Goal: Book appointment/travel/reservation

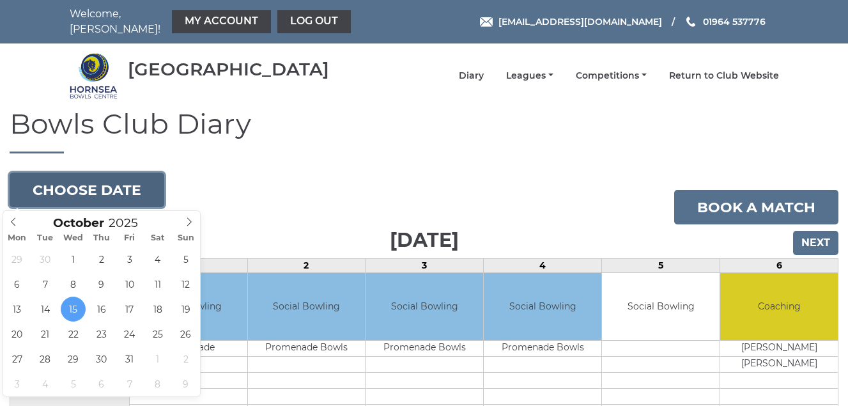
click at [99, 191] on button "Choose date" at bounding box center [87, 190] width 155 height 35
type input "[DATE]"
